Goal: Information Seeking & Learning: Learn about a topic

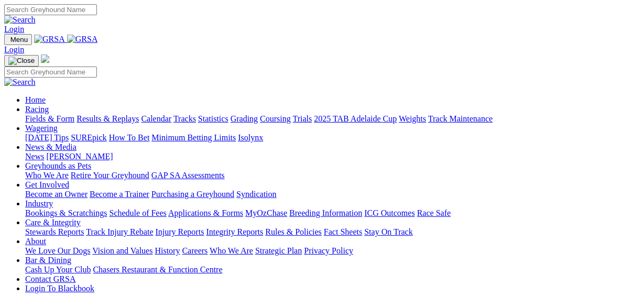
click at [25, 114] on link "Fields & Form" at bounding box center [49, 118] width 49 height 9
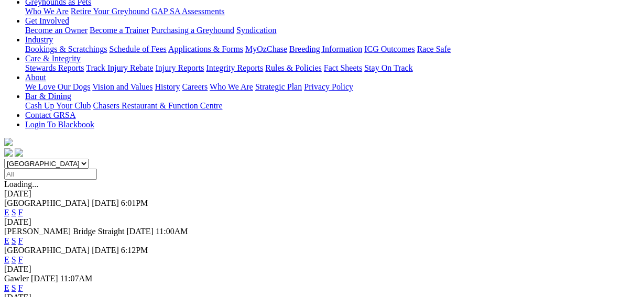
scroll to position [294, 0]
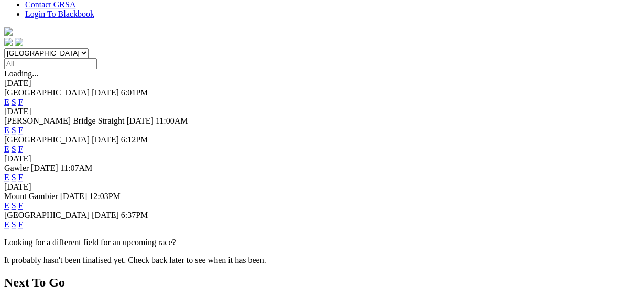
click at [9, 220] on link "E" at bounding box center [6, 224] width 5 height 9
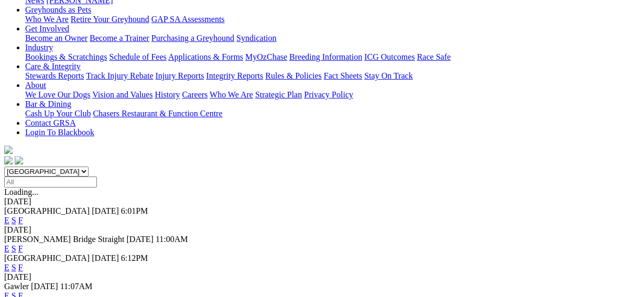
scroll to position [294, 0]
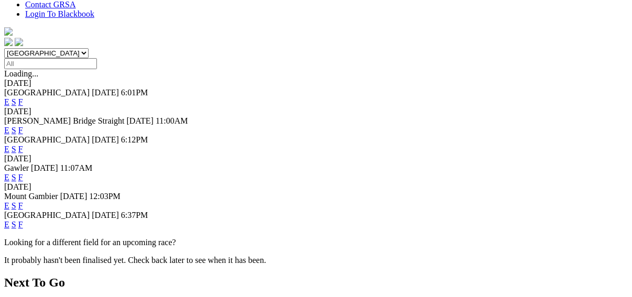
click at [23, 220] on link "F" at bounding box center [20, 224] width 5 height 9
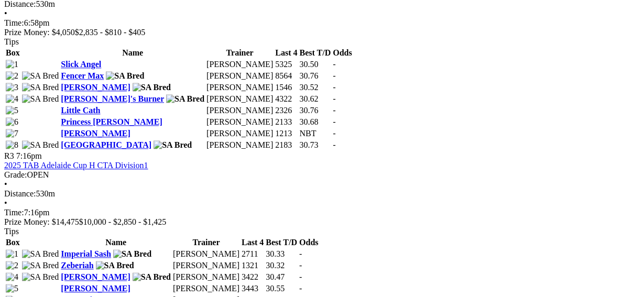
scroll to position [713, 0]
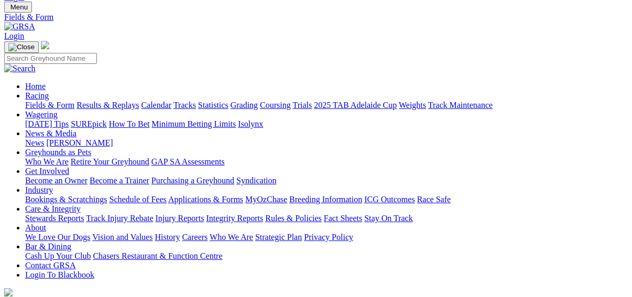
scroll to position [84, 0]
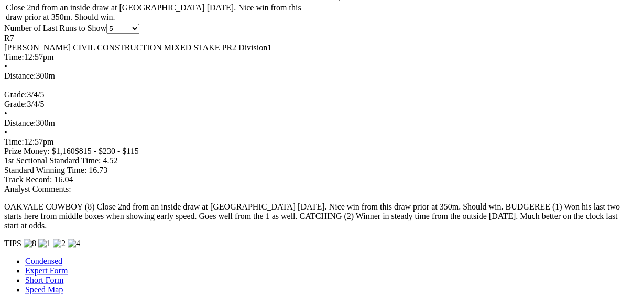
scroll to position [839, 0]
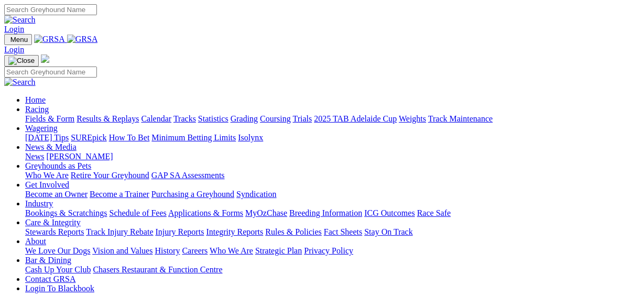
click at [25, 114] on link "Fields & Form" at bounding box center [49, 118] width 49 height 9
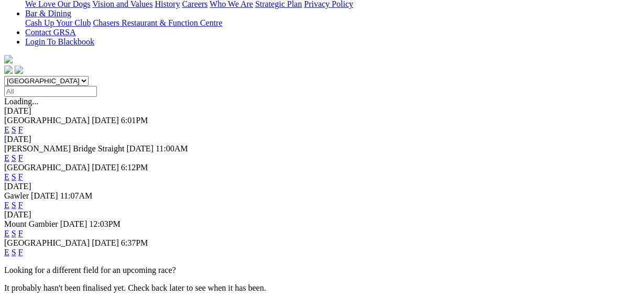
scroll to position [336, 0]
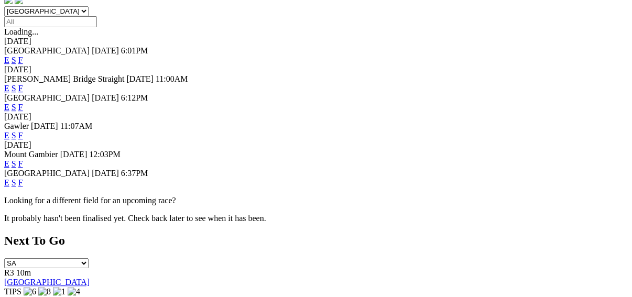
click at [9, 178] on link "E" at bounding box center [6, 182] width 5 height 9
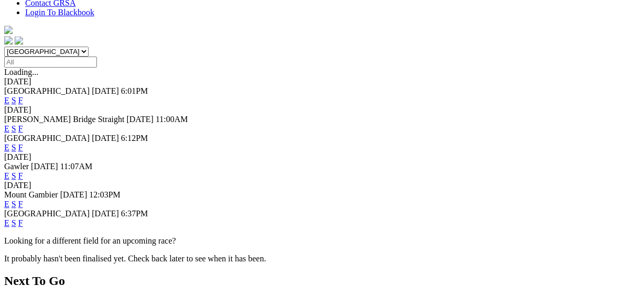
scroll to position [377, 0]
